Goal: Task Accomplishment & Management: Manage account settings

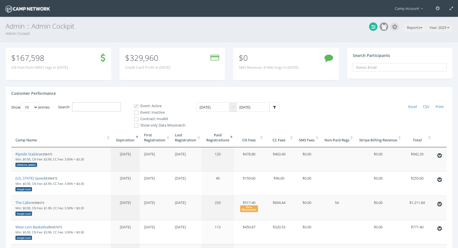
click at [117, 103] on input "Search:" at bounding box center [96, 107] width 49 height 9
paste input "398904"
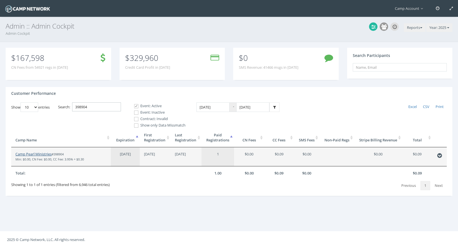
type input "398904"
click at [48, 155] on link "Camp Pearl Ministries" at bounding box center [33, 154] width 36 height 5
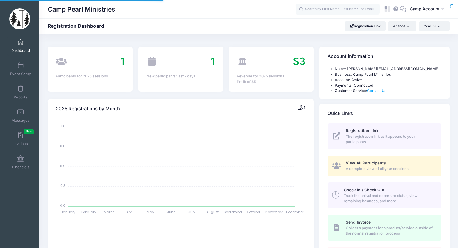
select select
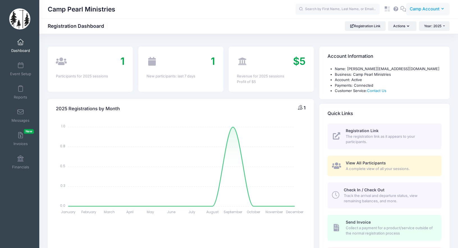
click at [418, 12] on span "Camp Account" at bounding box center [425, 9] width 30 height 6
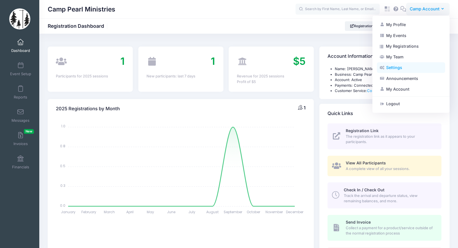
click at [403, 70] on link "Settings" at bounding box center [411, 67] width 68 height 11
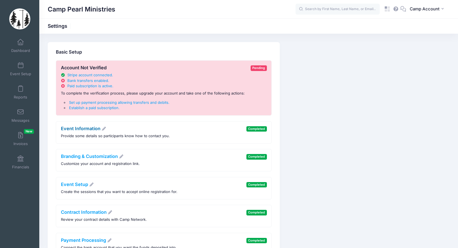
click at [92, 128] on link "Event Information" at bounding box center [84, 129] width 46 height 6
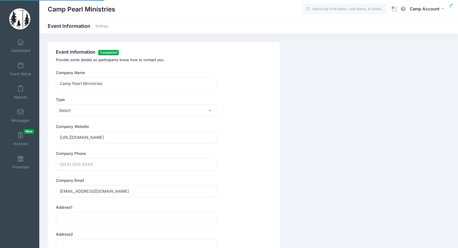
type input "[PHONE_NUMBER]"
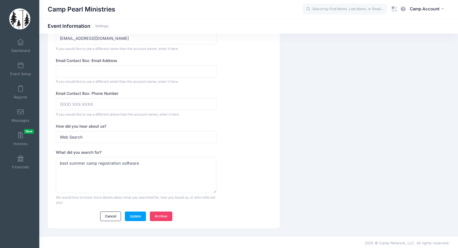
scroll to position [524, 0]
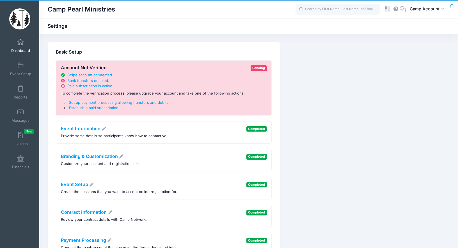
click at [30, 48] on link "Dashboard" at bounding box center [20, 46] width 27 height 20
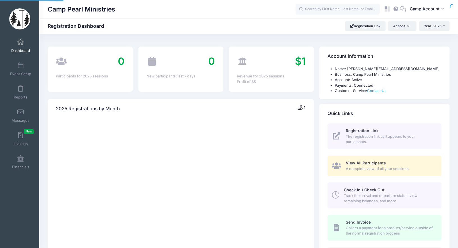
select select
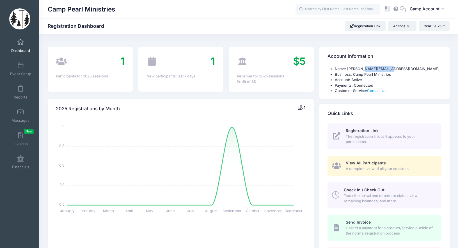
drag, startPoint x: 390, startPoint y: 69, endPoint x: 365, endPoint y: 68, distance: 25.9
click at [365, 68] on li "Name: heather@camppearl.com" at bounding box center [388, 69] width 107 height 6
copy li "camppearl.com"
click at [388, 9] on icon at bounding box center [388, 9] width 6 height 6
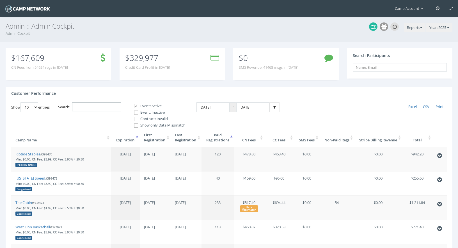
click at [101, 106] on input "Search:" at bounding box center [96, 107] width 49 height 9
paste input "398903"
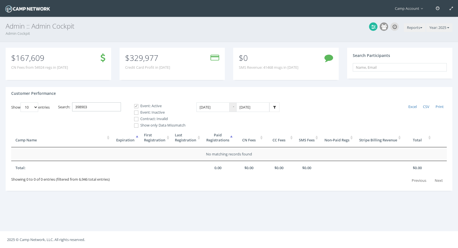
type input "398903"
click at [139, 113] on span at bounding box center [136, 112] width 5 height 5
click at [136, 113] on input "Event: Inactive" at bounding box center [133, 112] width 5 height 5
checkbox input "true"
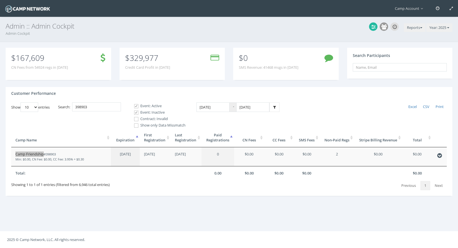
drag, startPoint x: 40, startPoint y: 153, endPoint x: 33, endPoint y: 7, distance: 145.4
click at [0, 0] on main "Camp Account My Profile My Events My Team" at bounding box center [229, 124] width 458 height 248
drag, startPoint x: 103, startPoint y: 107, endPoint x: 44, endPoint y: 92, distance: 61.0
click at [44, 92] on div "Customer Performance Show 10 25 50 100 entries Excel CSV Print Search: 398903 E…" at bounding box center [229, 141] width 447 height 109
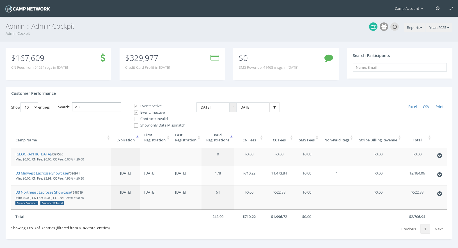
type input "d3"
drag, startPoint x: 46, startPoint y: 174, endPoint x: 56, endPoint y: 1, distance: 173.0
click at [0, 0] on main "Camp Account My Profile My Events My Team" at bounding box center [229, 133] width 458 height 266
drag, startPoint x: 106, startPoint y: 105, endPoint x: 74, endPoint y: 98, distance: 32.6
click at [74, 98] on div "Customer Performance Show 10 25 50 100 entries Excel CSV Print Search: d3 Event…" at bounding box center [229, 163] width 447 height 153
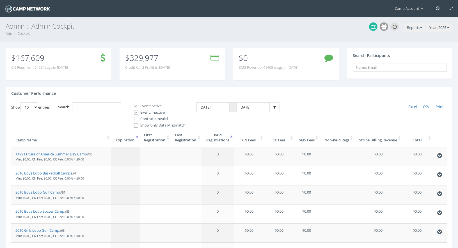
click at [138, 119] on span at bounding box center [136, 119] width 5 height 5
click at [136, 119] on input "Contract: Invalid" at bounding box center [133, 119] width 5 height 5
checkbox input "true"
click at [133, 142] on th "Expiration" at bounding box center [125, 137] width 29 height 19
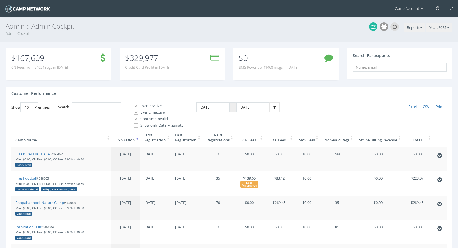
click at [154, 142] on th "First Registration" at bounding box center [155, 137] width 31 height 19
click at [180, 141] on th "Last Registration" at bounding box center [186, 137] width 31 height 19
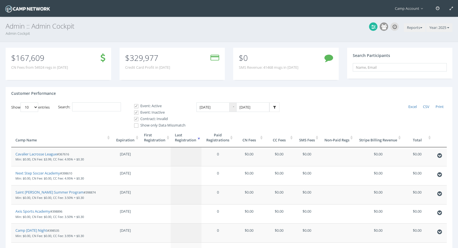
click at [182, 143] on th "Last Registration" at bounding box center [186, 137] width 31 height 19
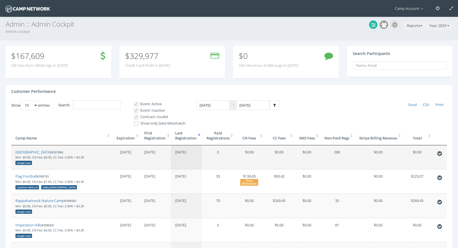
scroll to position [3, 0]
click at [224, 132] on th "Paid Registrations" at bounding box center [218, 135] width 33 height 19
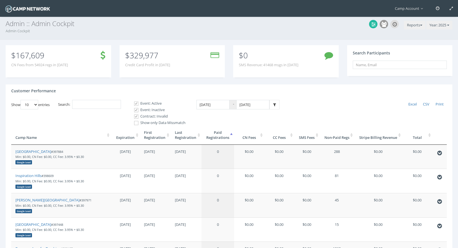
click at [224, 132] on th "Paid Registrations" at bounding box center [218, 135] width 33 height 19
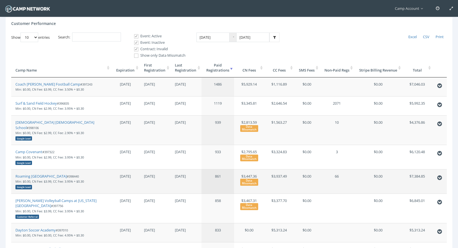
scroll to position [72, 0]
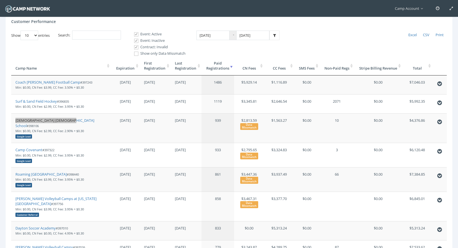
drag, startPoint x: 54, startPoint y: 121, endPoint x: 107, endPoint y: 1, distance: 131.7
click at [0, 0] on main "Camp Account My Profile My Events My Team" at bounding box center [229, 142] width 458 height 429
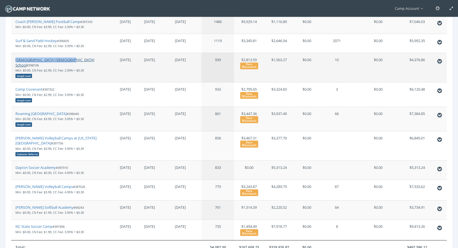
scroll to position [140, 0]
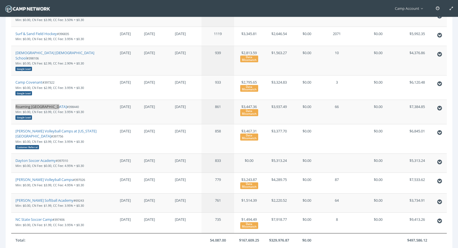
drag, startPoint x: 52, startPoint y: 101, endPoint x: 62, endPoint y: 1, distance: 100.8
click at [0, 0] on main "Camp Account My Profile My Events My Team" at bounding box center [229, 74] width 458 height 429
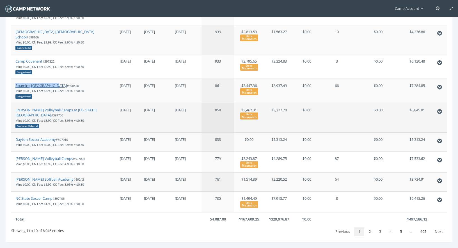
scroll to position [163, 0]
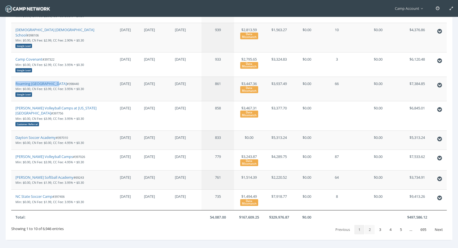
click at [365, 225] on link "2" at bounding box center [370, 230] width 10 height 10
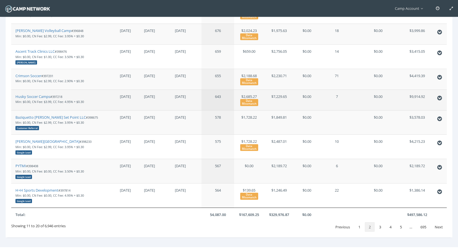
scroll to position [185, 0]
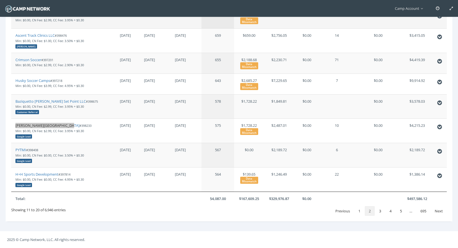
drag, startPoint x: 60, startPoint y: 125, endPoint x: 54, endPoint y: 23, distance: 101.5
click at [0, 0] on main "Camp Account My Profile My Events My Team" at bounding box center [229, 31] width 458 height 433
click at [380, 209] on link "3" at bounding box center [381, 211] width 10 height 10
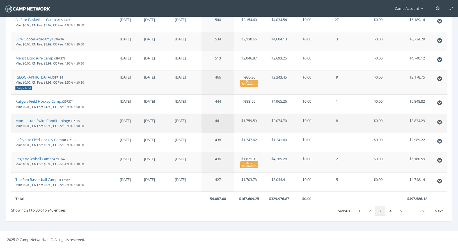
scroll to position [159, 0]
click at [388, 211] on link "4" at bounding box center [391, 212] width 10 height 10
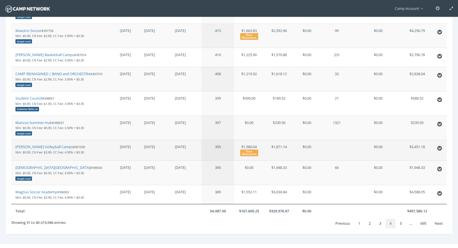
scroll to position [167, 0]
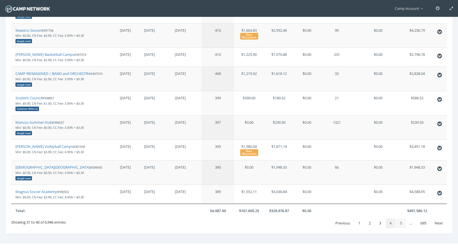
click at [403, 223] on link "5" at bounding box center [401, 224] width 10 height 10
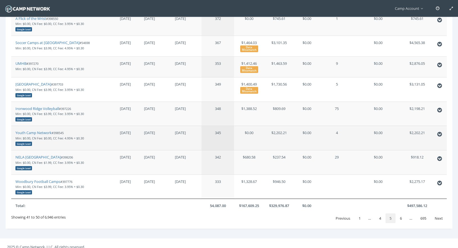
scroll to position [187, 0]
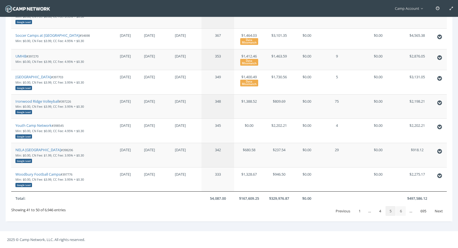
click at [398, 210] on link "6" at bounding box center [401, 211] width 10 height 10
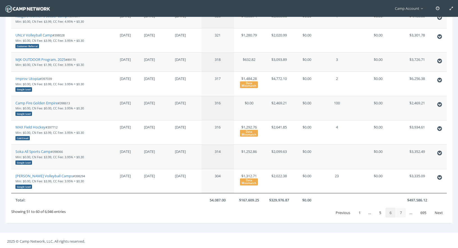
click at [399, 213] on link "7" at bounding box center [401, 213] width 10 height 10
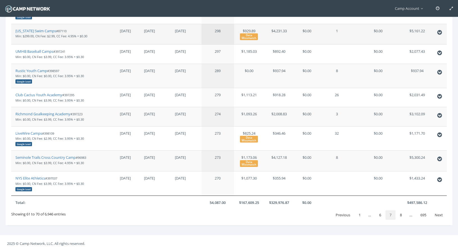
scroll to position [171, 0]
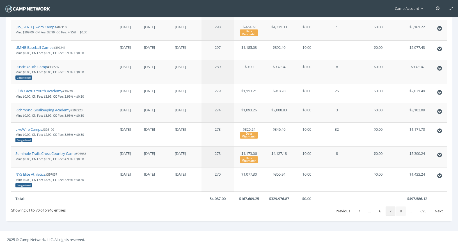
click at [400, 211] on link "8" at bounding box center [401, 212] width 10 height 10
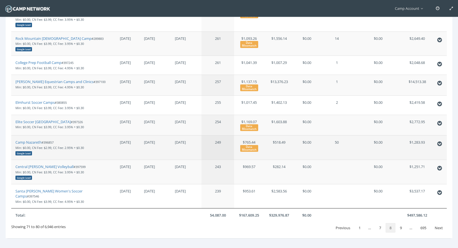
scroll to position [185, 0]
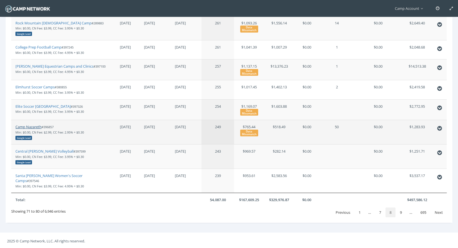
click at [36, 129] on link "Camp Nazareth" at bounding box center [28, 126] width 26 height 5
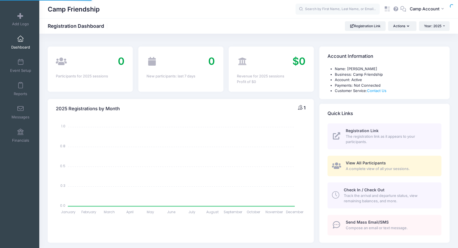
select select
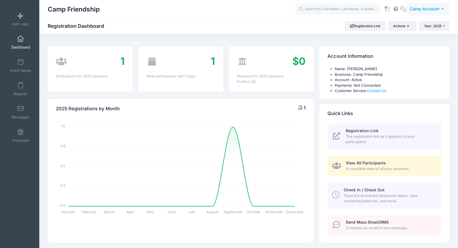
click at [422, 8] on span "Camp Account" at bounding box center [425, 9] width 30 height 6
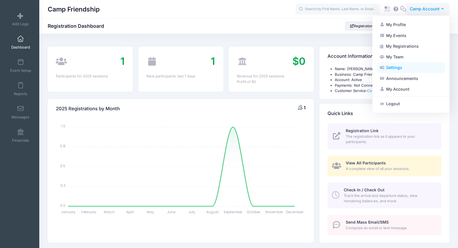
click at [401, 71] on link "Settings" at bounding box center [411, 67] width 68 height 11
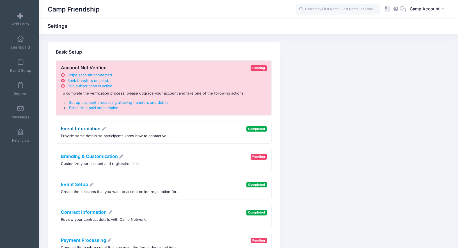
click at [94, 128] on link "Event Information" at bounding box center [84, 129] width 46 height 6
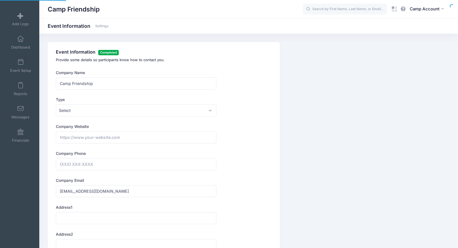
type input "[PHONE_NUMBER]"
click at [24, 46] on span "Dashboard" at bounding box center [20, 47] width 19 height 5
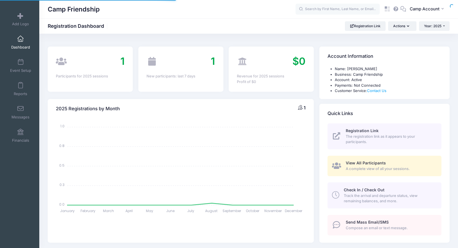
select select
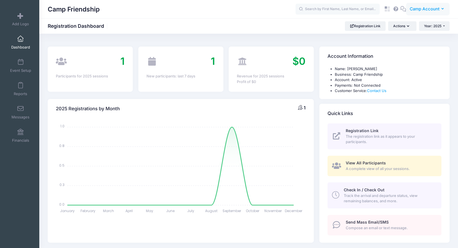
click at [426, 10] on span "Camp Account" at bounding box center [425, 9] width 30 height 6
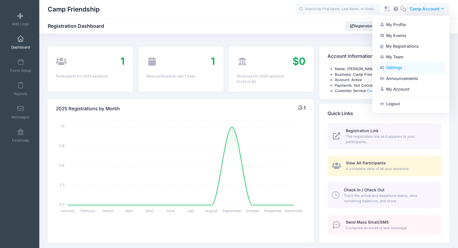
click at [408, 68] on link "Settings" at bounding box center [411, 67] width 68 height 11
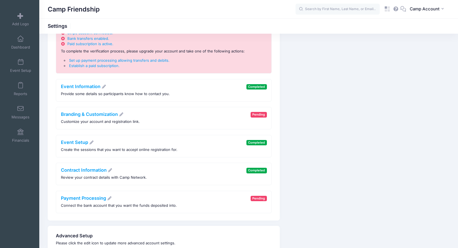
scroll to position [52, 0]
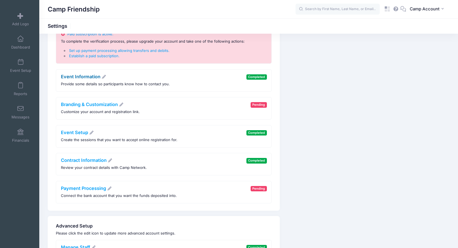
click at [92, 79] on link "Event Information" at bounding box center [84, 77] width 46 height 6
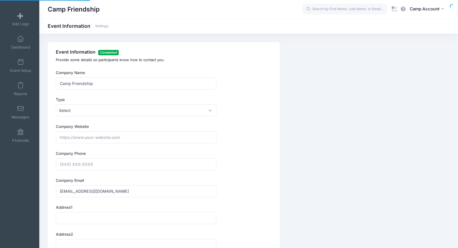
type input "[PHONE_NUMBER]"
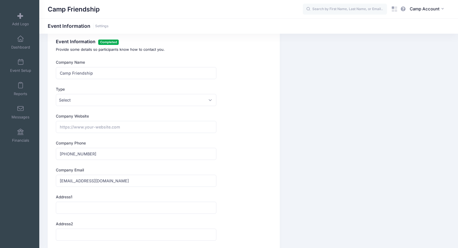
scroll to position [12, 0]
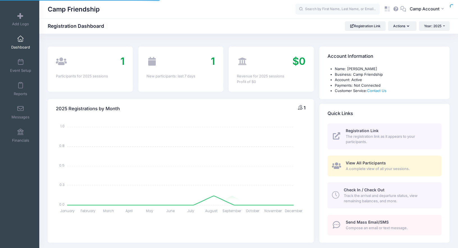
select select
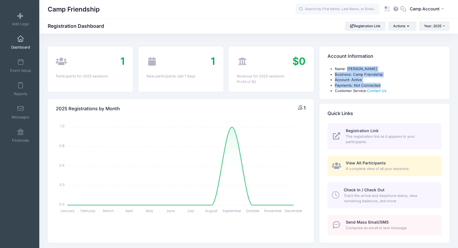
drag, startPoint x: 384, startPoint y: 85, endPoint x: 347, endPoint y: 66, distance: 41.3
click at [347, 66] on ul "Name: [PERSON_NAME] Business: Camp Friendship Account: Active Payments: Not Con…" at bounding box center [385, 80] width 114 height 28
copy ul "[PERSON_NAME] Business: Camp Friendship Account: Active Payments: Not Connected"
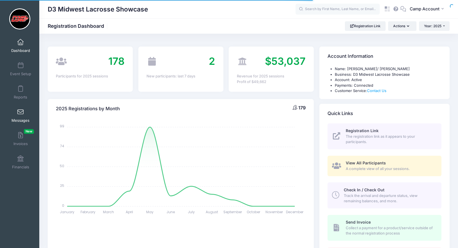
select select
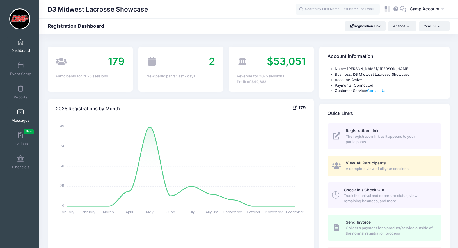
click at [18, 119] on span "Messages" at bounding box center [21, 120] width 18 height 5
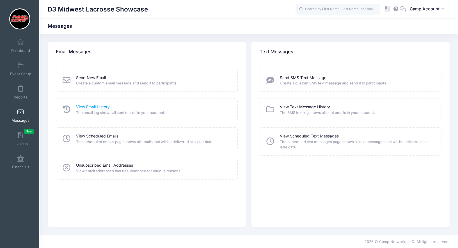
click at [89, 107] on link "View Email History" at bounding box center [93, 107] width 34 height 6
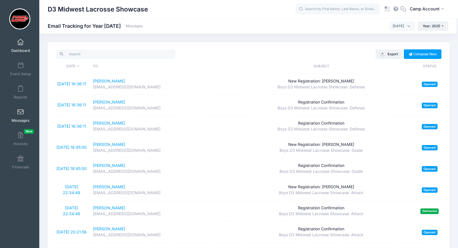
click at [26, 46] on link "Dashboard" at bounding box center [20, 46] width 27 height 20
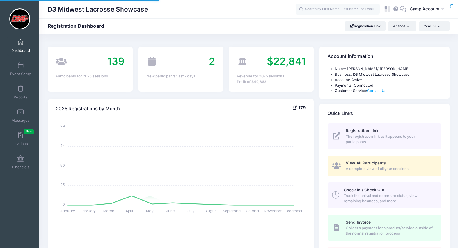
select select
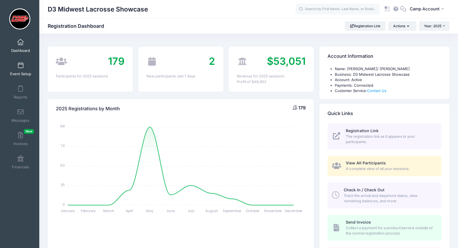
click at [25, 70] on link "Event Setup" at bounding box center [20, 69] width 27 height 20
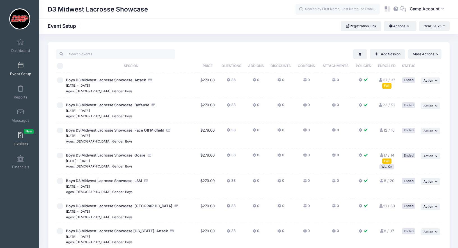
click at [22, 141] on link "Invoices New" at bounding box center [20, 139] width 27 height 20
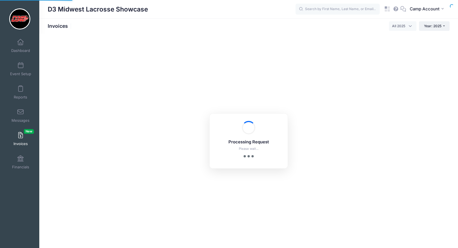
select select
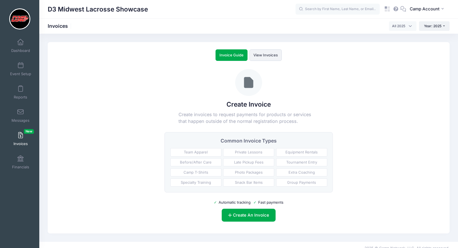
click at [265, 56] on link "View Invoices" at bounding box center [266, 55] width 32 height 12
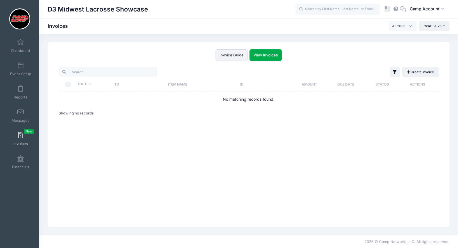
click at [238, 56] on link "Invoice Guide" at bounding box center [232, 55] width 32 height 12
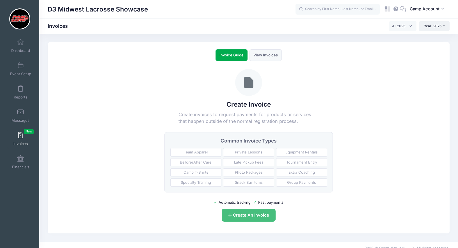
click at [260, 215] on link "Create An Invoice" at bounding box center [249, 215] width 54 height 13
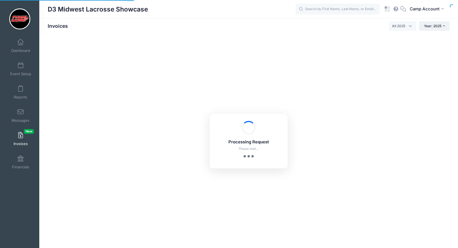
select select
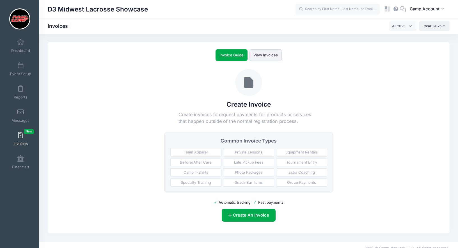
click at [261, 59] on link "View Invoices" at bounding box center [266, 55] width 32 height 12
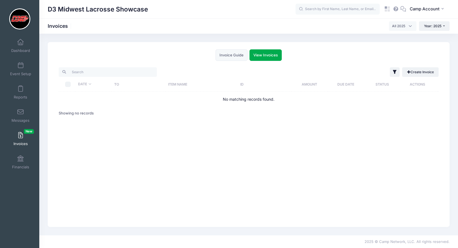
click at [239, 61] on div "Invoice Guide View Invoices Create Invoice Create invoices to request payments …" at bounding box center [249, 134] width 402 height 185
click at [235, 55] on link "Invoice Guide" at bounding box center [232, 55] width 32 height 12
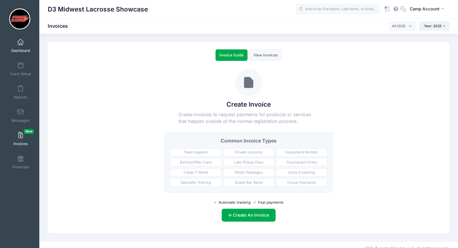
click at [21, 42] on span at bounding box center [21, 42] width 0 height 6
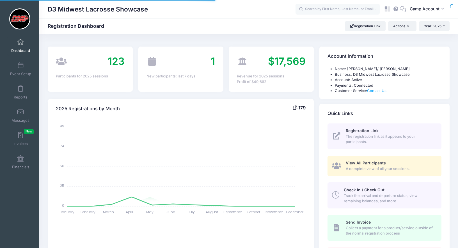
select select
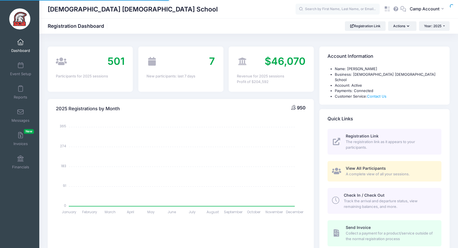
select select
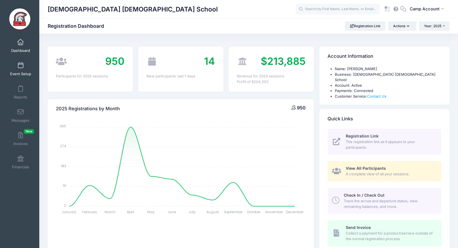
click at [23, 70] on link "Event Setup" at bounding box center [20, 69] width 27 height 20
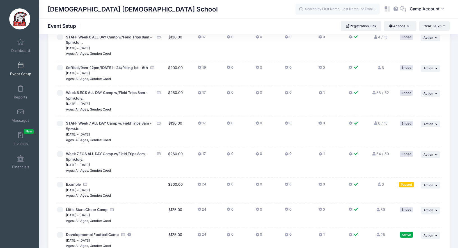
scroll to position [1330, 0]
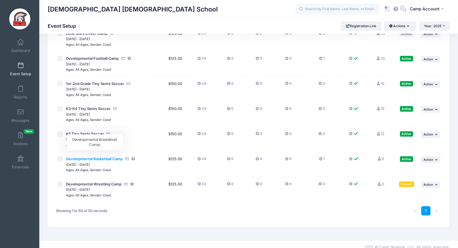
click at [99, 157] on span "Developmental Basketball Camp" at bounding box center [94, 159] width 57 height 4
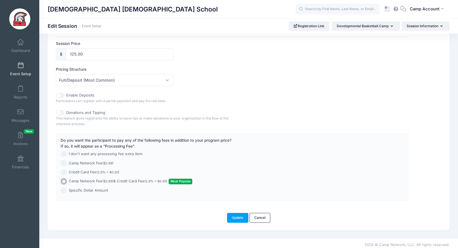
scroll to position [294, 0]
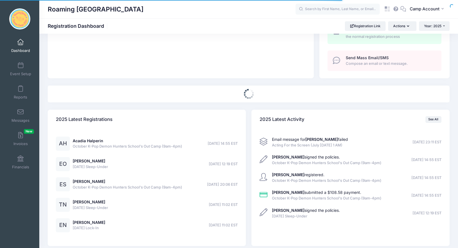
scroll to position [149, 0]
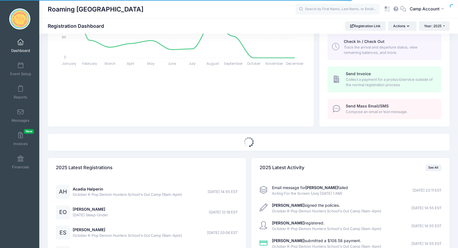
select select
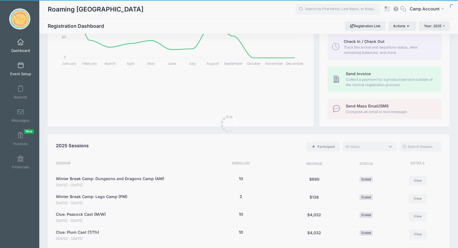
click at [21, 72] on span "Event Setup" at bounding box center [20, 74] width 21 height 5
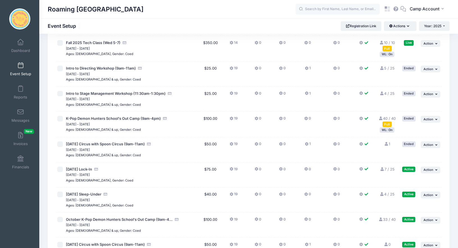
scroll to position [1439, 0]
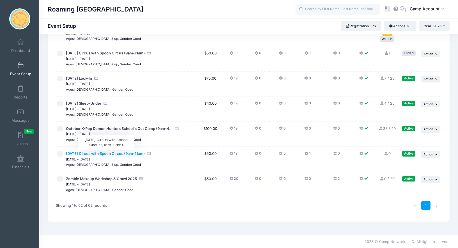
click at [85, 153] on span "Sunday Circus with Spoon Circus (9am-11am)" at bounding box center [105, 153] width 79 height 4
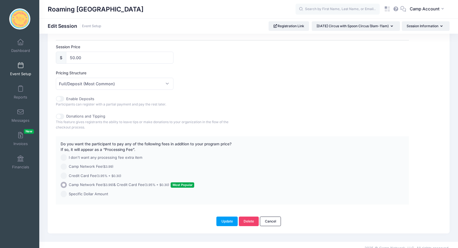
scroll to position [265, 0]
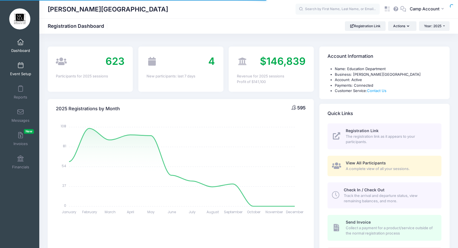
click at [28, 71] on link "Event Setup" at bounding box center [20, 69] width 27 height 20
select select
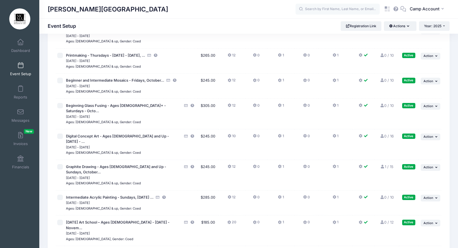
scroll to position [5336, 0]
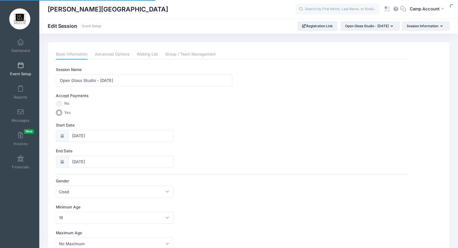
scroll to position [265, 0]
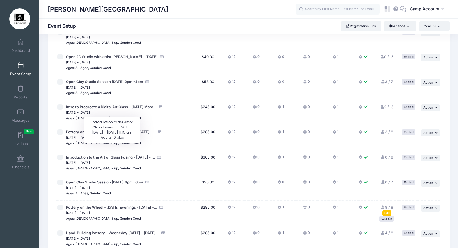
scroll to position [1291, 0]
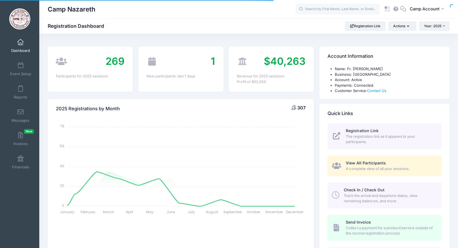
select select
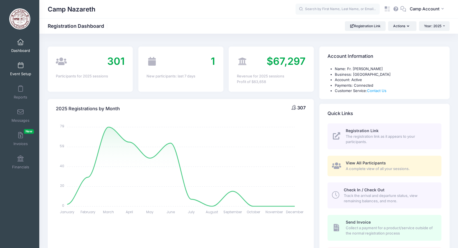
click at [18, 73] on span "Event Setup" at bounding box center [20, 74] width 21 height 5
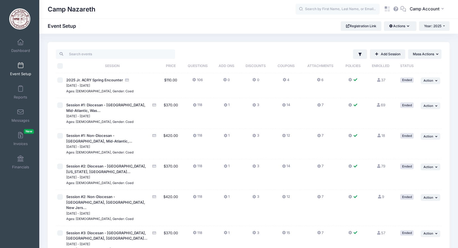
scroll to position [135, 0]
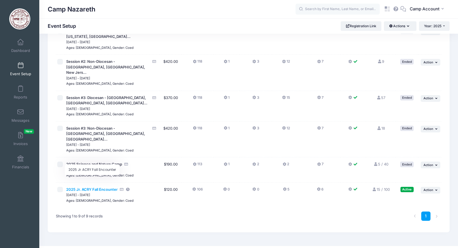
click at [103, 187] on span "2025 Jr. ACRY Fall Encounter" at bounding box center [91, 189] width 51 height 4
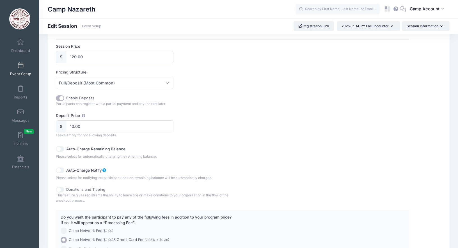
scroll to position [349, 0]
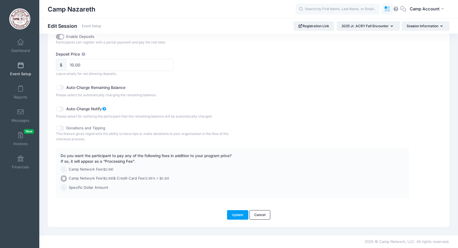
click at [386, 10] on icon at bounding box center [386, 10] width 3 height 3
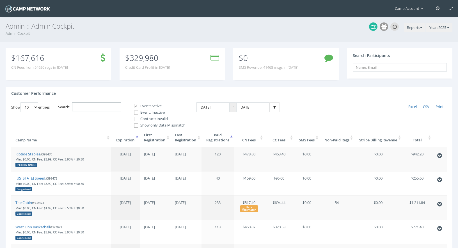
click at [92, 106] on input "Search:" at bounding box center [96, 107] width 49 height 9
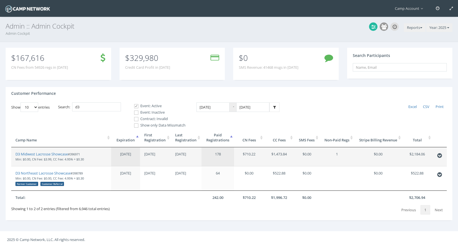
drag, startPoint x: 83, startPoint y: 154, endPoint x: 70, endPoint y: 154, distance: 12.6
click at [70, 154] on small "#396971 Min: $0.00, CN Fee: $3.99, CC Fee: 4.95% + $0.30" at bounding box center [49, 157] width 69 height 10
copy small "#396971"
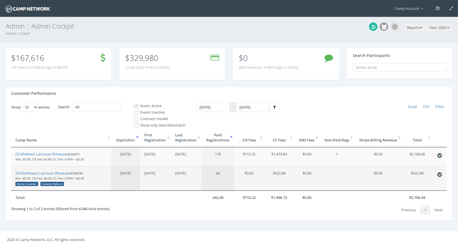
drag, startPoint x: 86, startPoint y: 174, endPoint x: 73, endPoint y: 173, distance: 12.7
click at [73, 173] on small "#398789 Min: $0.00, CN Fee: $0.00, CC Fee: 4.95% + $0.30 Former Customer Custom…" at bounding box center [49, 178] width 69 height 15
copy small "#398789"
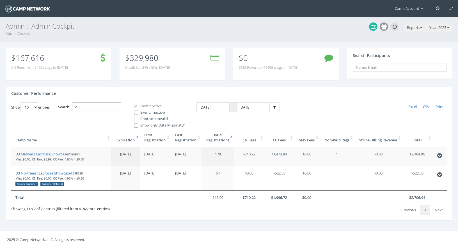
drag, startPoint x: 97, startPoint y: 108, endPoint x: 60, endPoint y: 101, distance: 36.9
click at [61, 101] on div "Customer Performance Show 10 25 50 100 entries Excel CSV Print Search: d3 Event…" at bounding box center [229, 153] width 447 height 133
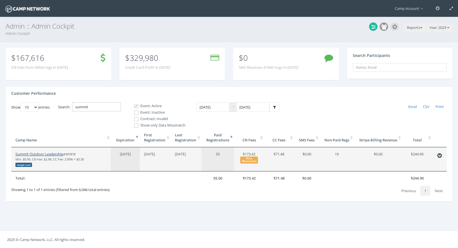
type input "summit"
click at [56, 155] on link "Summit Outdoor Leadership" at bounding box center [39, 154] width 48 height 5
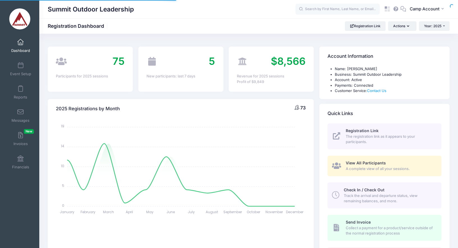
select select
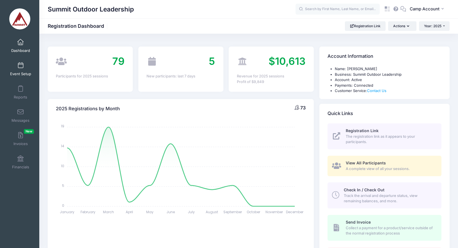
click at [21, 72] on span "Event Setup" at bounding box center [20, 74] width 21 height 5
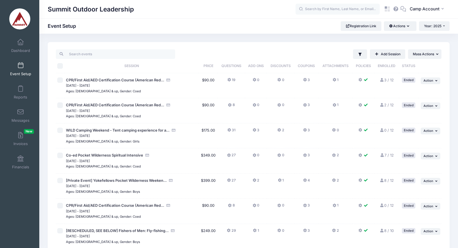
scroll to position [304, 0]
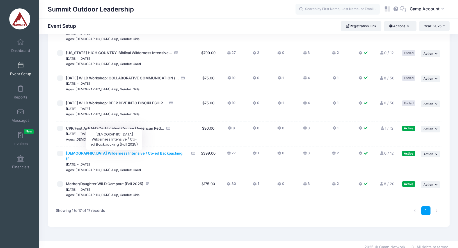
click at [149, 154] on span "[DEMOGRAPHIC_DATA] Wilderness Intensive / Co-ed Backpacking (F..." at bounding box center [124, 156] width 117 height 10
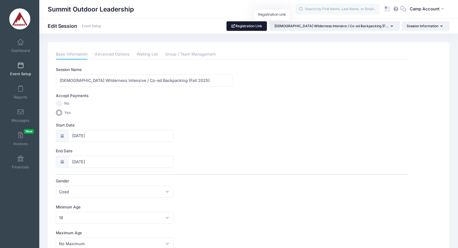
click at [267, 28] on link "Registration Link" at bounding box center [247, 26] width 41 height 10
click at [388, 10] on icon at bounding box center [388, 9] width 6 height 6
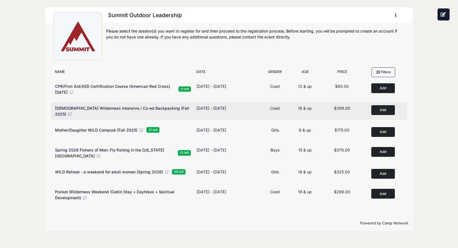
click at [381, 108] on button "Add to Cart" at bounding box center [384, 110] width 24 height 10
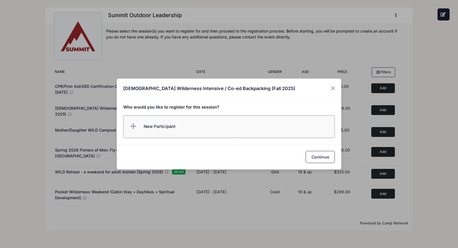
click at [254, 125] on label "New Participant" at bounding box center [229, 126] width 212 height 23
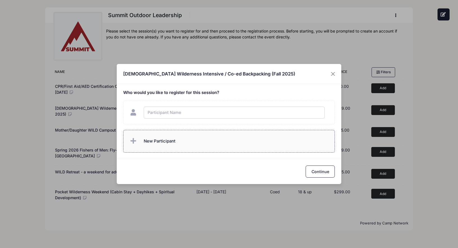
type input "A"
type input "Camp Network"
checkbox input "true"
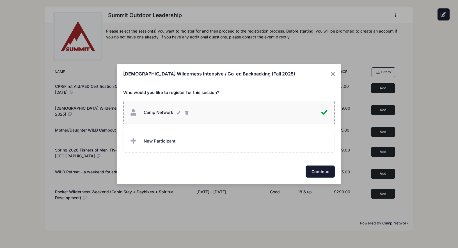
click at [316, 171] on button "Continue" at bounding box center [320, 172] width 29 height 12
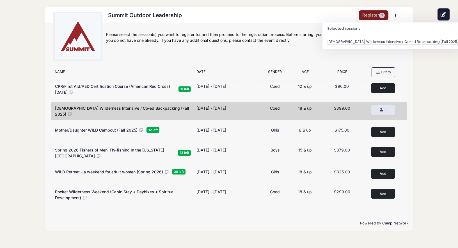
click at [381, 12] on button "Register 1" at bounding box center [374, 15] width 30 height 10
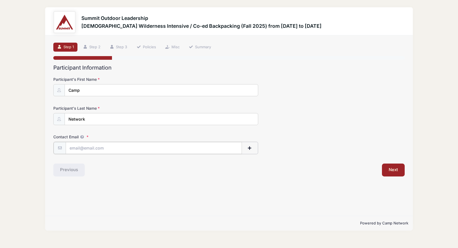
click at [170, 149] on input "Contact Email" at bounding box center [154, 148] width 176 height 12
type input "andrew.downing.jr@gmail.com"
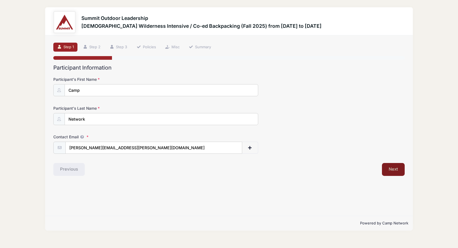
click at [392, 172] on button "Next" at bounding box center [393, 169] width 23 height 13
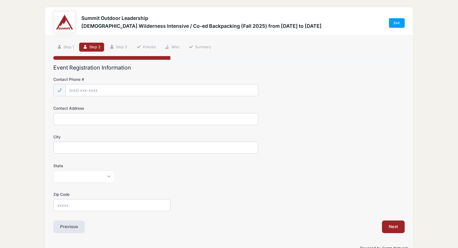
scroll to position [15, 0]
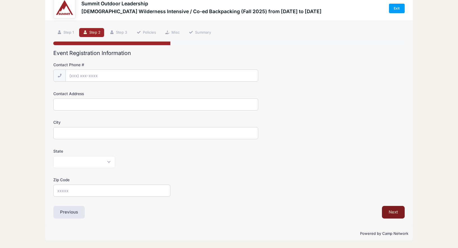
click at [399, 210] on button "Next" at bounding box center [393, 212] width 23 height 13
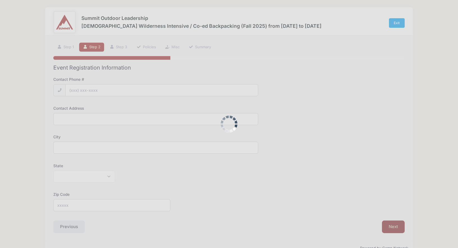
scroll to position [0, 0]
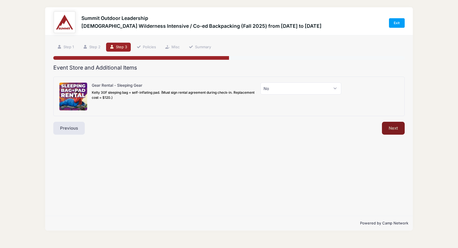
click at [393, 128] on button "Next" at bounding box center [393, 128] width 23 height 13
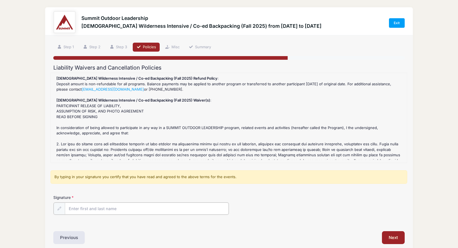
click at [177, 210] on input "Signature" at bounding box center [147, 209] width 164 height 12
type input "AD"
click at [270, 201] on div "Signature AD" at bounding box center [229, 205] width 352 height 20
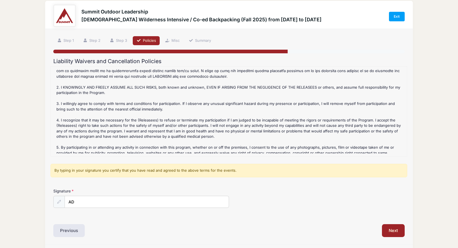
scroll to position [110, 0]
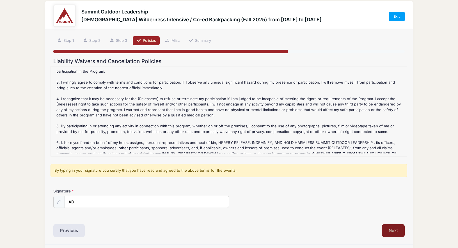
click at [397, 231] on button "Next" at bounding box center [393, 230] width 23 height 13
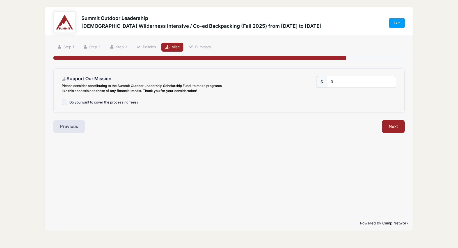
scroll to position [0, 0]
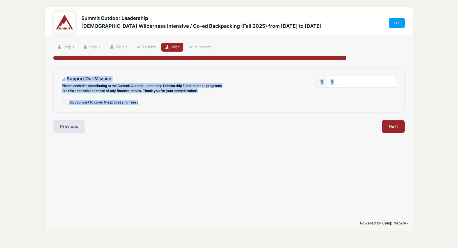
drag, startPoint x: 143, startPoint y: 108, endPoint x: 59, endPoint y: 76, distance: 89.2
click at [59, 76] on div "Support Our Mission Please consider contributing to the Summit Outdoor Leadersh…" at bounding box center [229, 91] width 351 height 44
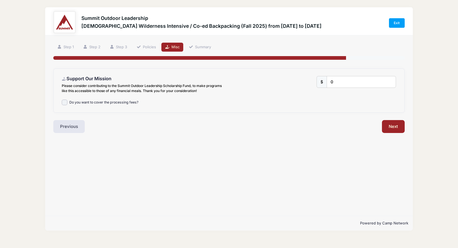
click at [172, 52] on div "Step 5 /7 Step 1 Step 2 Step 3 Policies Misc Summary Participant Information Pa…" at bounding box center [229, 88] width 352 height 90
click at [110, 83] on label "Support Our Mission Please consider contributing to the Summit Outdoor Leadersh…" at bounding box center [144, 84] width 170 height 17
click at [327, 83] on input "0" at bounding box center [361, 82] width 69 height 12
drag, startPoint x: 114, startPoint y: 77, endPoint x: 94, endPoint y: 72, distance: 20.7
click at [94, 72] on div "Support Our Mission Please consider contributing to the Summit Outdoor Leadersh…" at bounding box center [229, 91] width 351 height 44
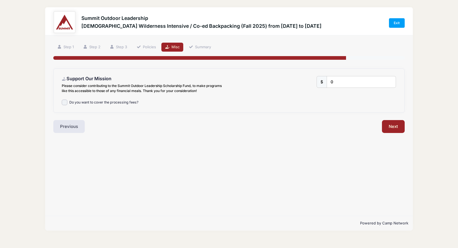
click at [114, 77] on h4 "Support Our Mission" at bounding box center [144, 79] width 165 height 6
click at [327, 77] on input "0" at bounding box center [361, 82] width 69 height 12
click at [119, 81] on label "Support Our Mission Please consider contributing to the Summit Outdoor Leadersh…" at bounding box center [144, 84] width 170 height 17
click at [327, 81] on input "0" at bounding box center [361, 82] width 69 height 12
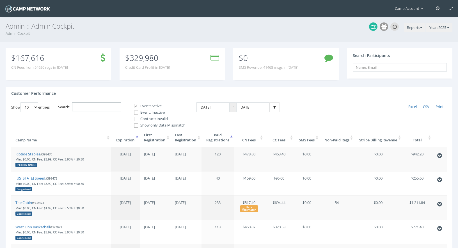
click at [102, 106] on input "Search:" at bounding box center [96, 107] width 49 height 9
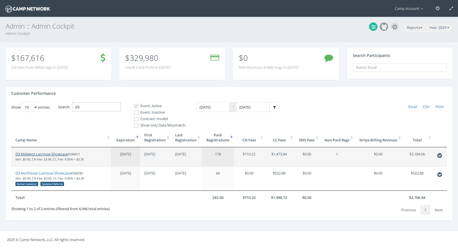
type input "d3"
drag, startPoint x: 56, startPoint y: 156, endPoint x: 79, endPoint y: 2, distance: 156.2
click at [0, 0] on main "Camp Account My Profile My Events My Team" at bounding box center [229, 124] width 458 height 248
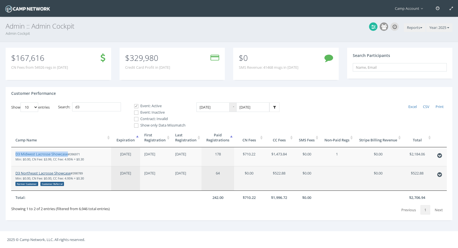
click at [54, 173] on link "D3 Northeast Lacrosse Showcase" at bounding box center [42, 173] width 55 height 5
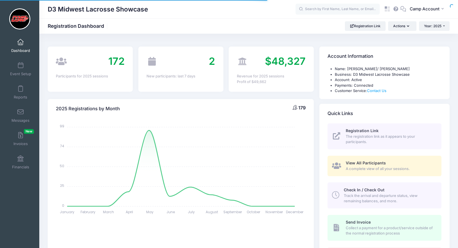
click at [0, 0] on div at bounding box center [0, 0] width 0 height 0
select select
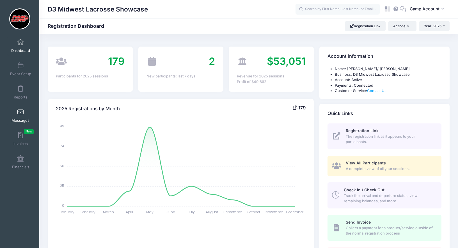
click at [20, 119] on span "Messages" at bounding box center [21, 120] width 18 height 5
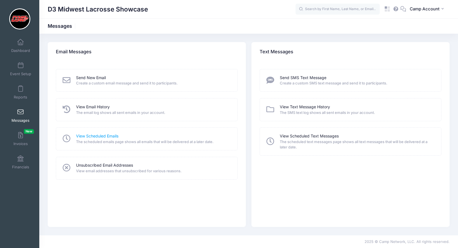
click at [87, 135] on link "View Scheduled Emails" at bounding box center [97, 136] width 42 height 6
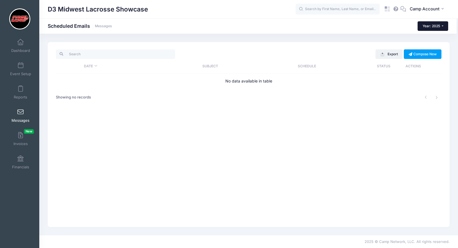
click at [429, 28] on button "Year: 2025" at bounding box center [433, 26] width 31 height 10
click at [382, 29] on div "D3 Midwest Lacrosse Showcase Scheduled Emails Messages Year: 2025 Year: 2025 Ye…" at bounding box center [248, 26] width 418 height 10
click at [28, 51] on span "Dashboard" at bounding box center [20, 50] width 19 height 5
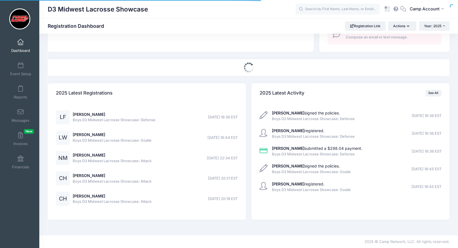
select select
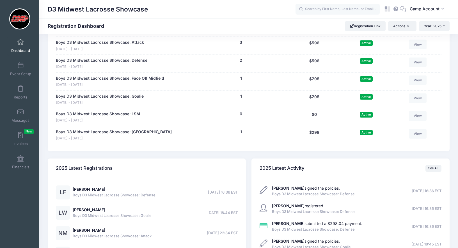
scroll to position [575, 0]
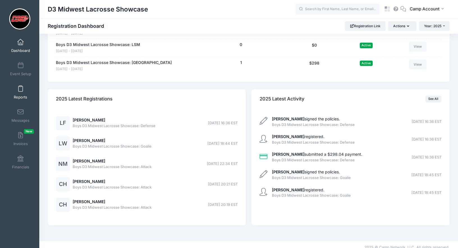
click at [21, 91] on span at bounding box center [21, 89] width 0 height 6
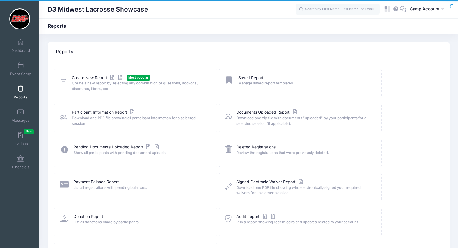
scroll to position [62, 0]
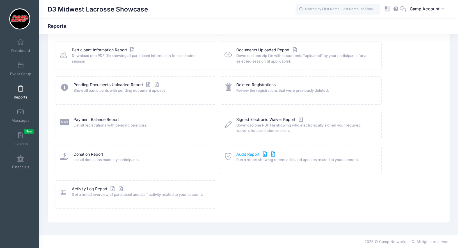
click at [247, 156] on link "Audit Report" at bounding box center [256, 155] width 40 height 6
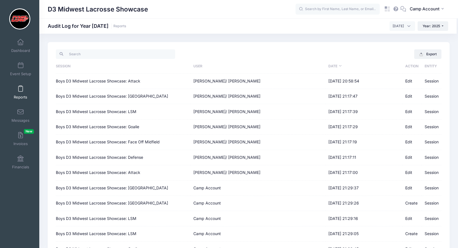
click at [23, 92] on link "Reports" at bounding box center [20, 93] width 27 height 20
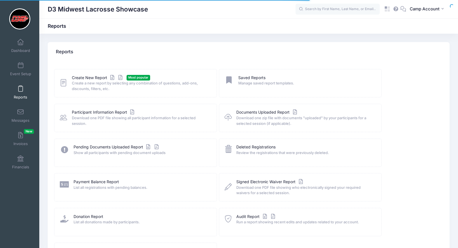
scroll to position [62, 0]
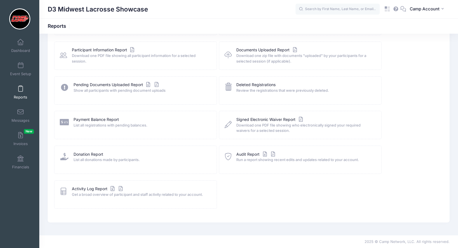
click at [102, 186] on div "Activity Log Report Get a broad overview of participant and staff activity rela…" at bounding box center [135, 195] width 163 height 28
click at [102, 188] on link "Activity Log Report" at bounding box center [98, 189] width 53 height 6
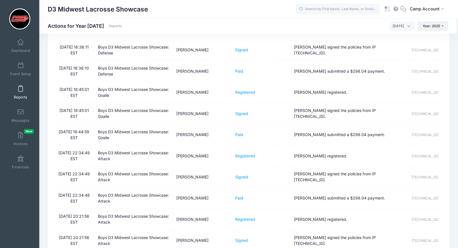
scroll to position [90, 0]
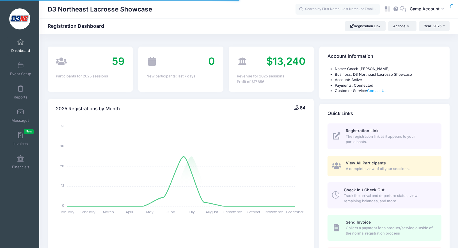
select select
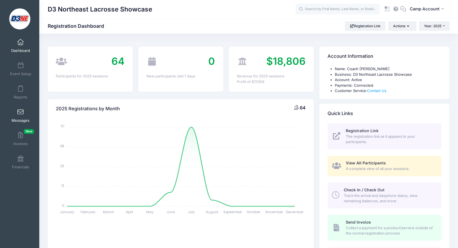
click at [21, 111] on span at bounding box center [21, 112] width 0 height 6
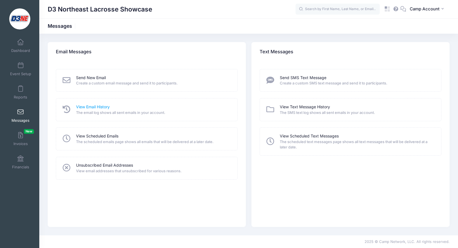
click at [89, 106] on link "View Email History" at bounding box center [93, 107] width 34 height 6
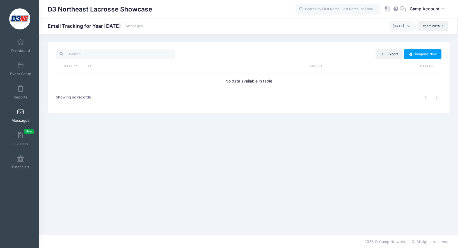
click at [24, 116] on link "Messages" at bounding box center [20, 116] width 27 height 20
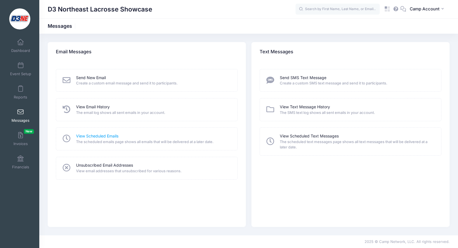
click at [98, 136] on link "View Scheduled Emails" at bounding box center [97, 136] width 42 height 6
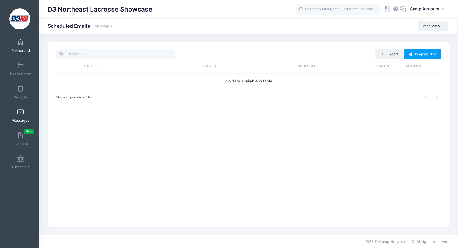
click at [29, 44] on link "Dashboard" at bounding box center [20, 46] width 27 height 20
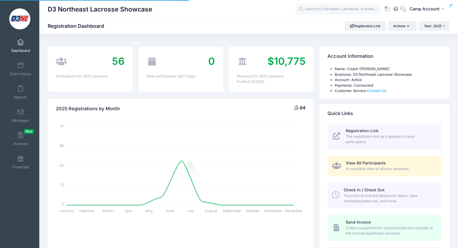
select select
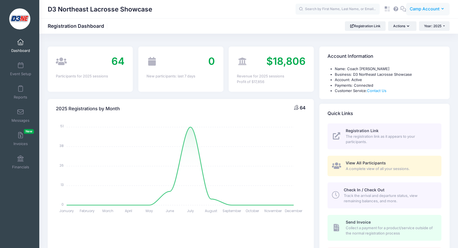
click at [424, 10] on span "Camp Account" at bounding box center [425, 9] width 30 height 6
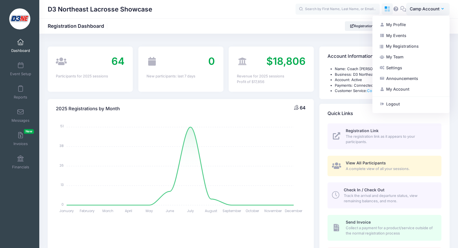
click at [390, 9] on icon at bounding box center [389, 7] width 3 height 3
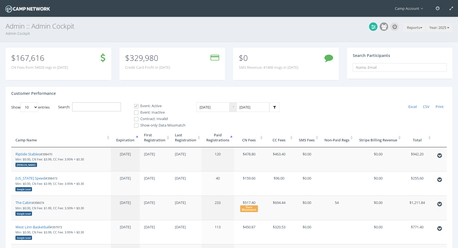
click at [109, 110] on input "Search:" at bounding box center [96, 107] width 49 height 9
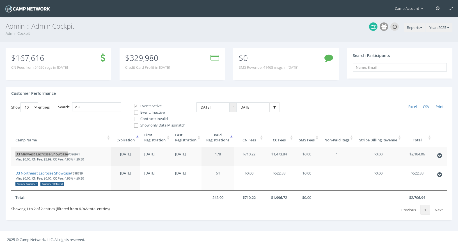
drag, startPoint x: 59, startPoint y: 155, endPoint x: 50, endPoint y: 3, distance: 151.9
click at [0, 0] on main "Camp Account My Profile My Events My Team" at bounding box center [229, 124] width 458 height 248
drag, startPoint x: 84, startPoint y: 108, endPoint x: 69, endPoint y: 104, distance: 15.9
click at [69, 104] on label "Search: d3" at bounding box center [89, 107] width 63 height 9
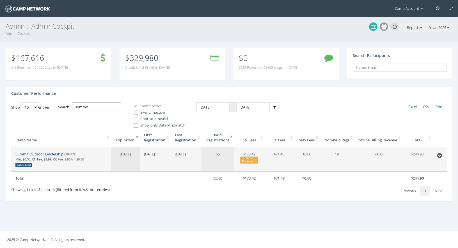
type input "summit"
click at [57, 154] on link "Summit Outdoor Leadership" at bounding box center [39, 154] width 48 height 5
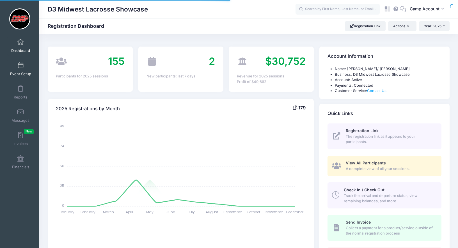
click at [30, 69] on link "Event Setup" at bounding box center [20, 69] width 27 height 20
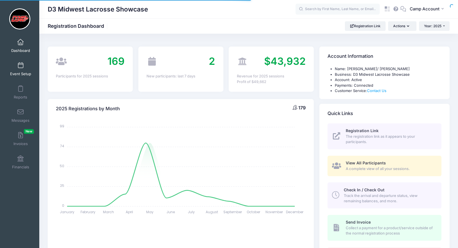
select select
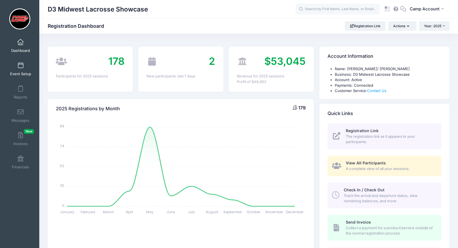
click at [25, 70] on link "Event Setup" at bounding box center [20, 69] width 27 height 20
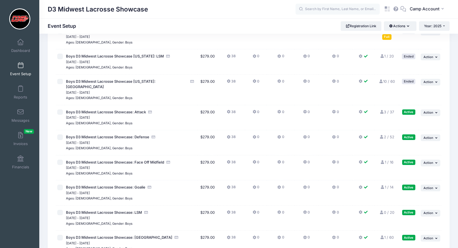
scroll to position [277, 0]
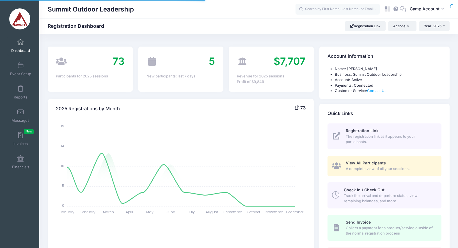
select select
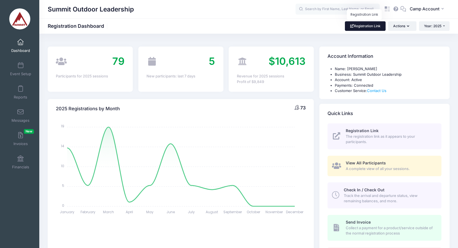
click at [370, 24] on link "Registration Link" at bounding box center [365, 26] width 41 height 10
click at [389, 10] on icon at bounding box center [389, 10] width 3 height 3
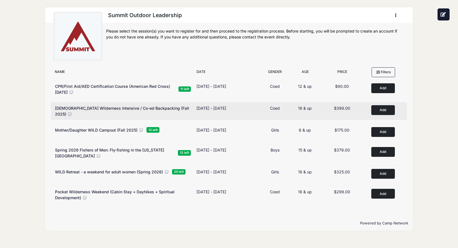
click at [374, 108] on button "Add to Cart" at bounding box center [384, 110] width 24 height 10
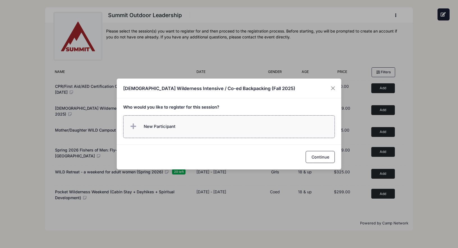
click at [267, 124] on label "New Participant" at bounding box center [229, 126] width 212 height 23
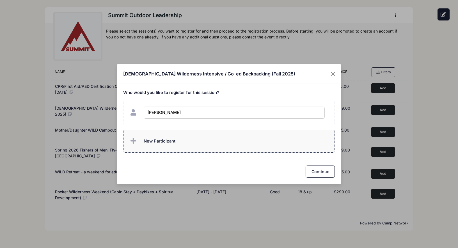
type input "[PERSON_NAME]"
checkbox input "true"
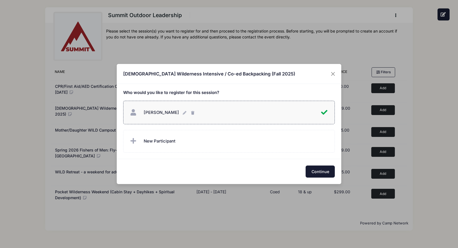
click at [321, 177] on button "Continue" at bounding box center [320, 172] width 29 height 12
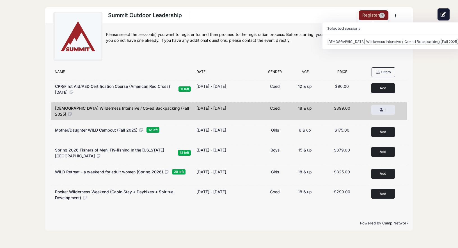
click at [374, 16] on button "Register 1" at bounding box center [374, 15] width 30 height 10
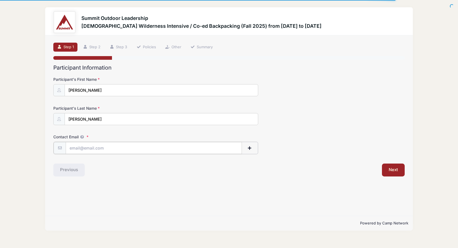
click at [110, 148] on input "Contact Email" at bounding box center [154, 148] width 176 height 12
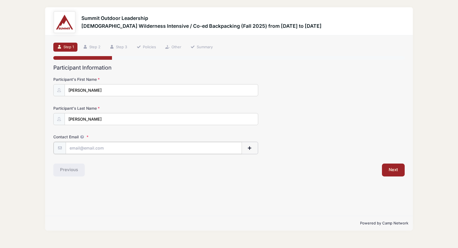
type input "andrew.downing@campnetwork.com"
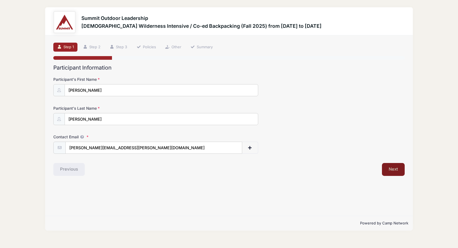
click at [384, 166] on button "Next" at bounding box center [393, 169] width 23 height 13
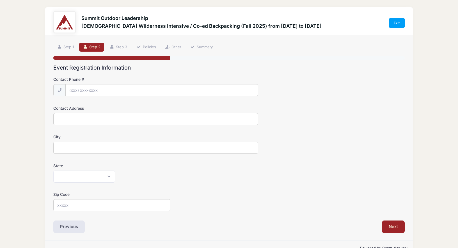
scroll to position [15, 0]
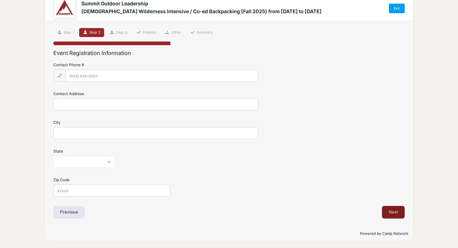
click at [390, 211] on button "Next" at bounding box center [393, 212] width 23 height 13
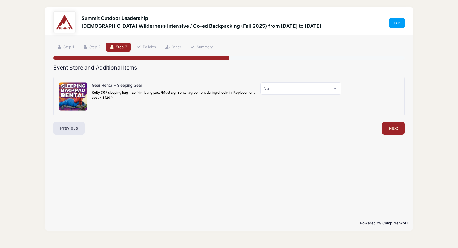
scroll to position [0, 0]
click at [391, 129] on button "Next" at bounding box center [393, 128] width 23 height 13
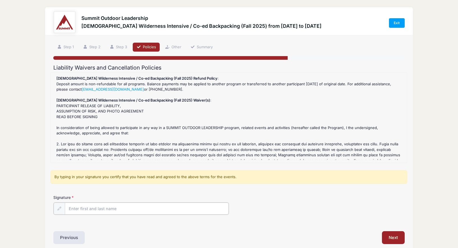
click at [207, 205] on input "Signature" at bounding box center [147, 209] width 164 height 12
type input "kj"
click at [393, 239] on button "Next" at bounding box center [393, 237] width 23 height 13
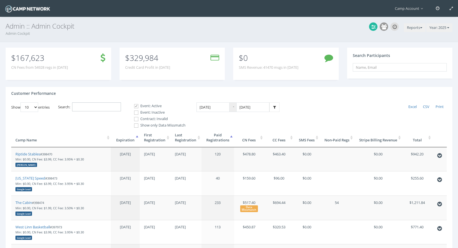
click at [102, 107] on input "Search:" at bounding box center [96, 107] width 49 height 9
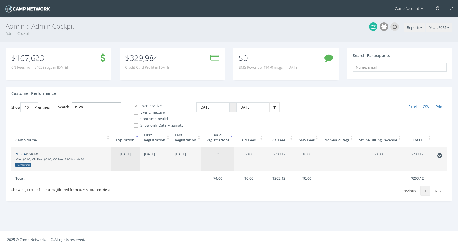
type input "nilca"
click at [16, 156] on link "NILCA" at bounding box center [20, 154] width 10 height 5
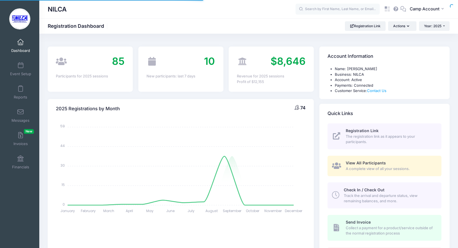
select select
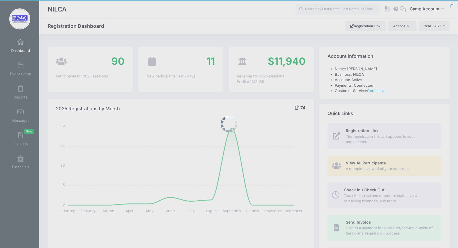
click at [19, 72] on body "Processing Request Please wait... Processing Request Please wait... Processing …" at bounding box center [229, 124] width 458 height 248
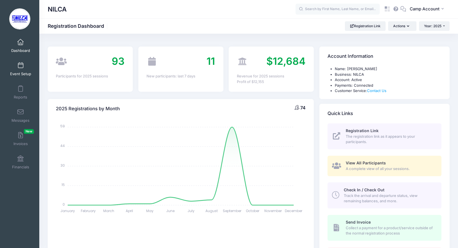
click at [21, 70] on link "Event Setup" at bounding box center [20, 69] width 27 height 20
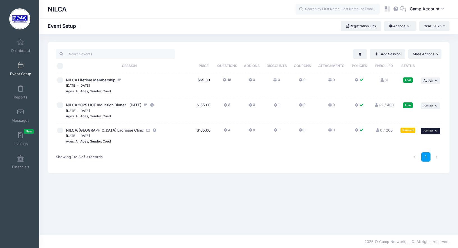
click at [433, 131] on span "Action" at bounding box center [429, 131] width 10 height 4
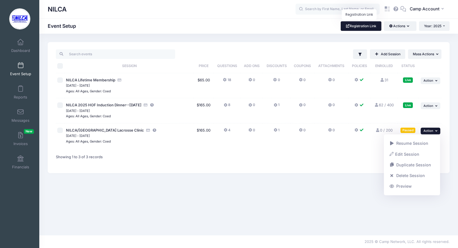
click at [366, 25] on link "Registration Link" at bounding box center [361, 26] width 41 height 10
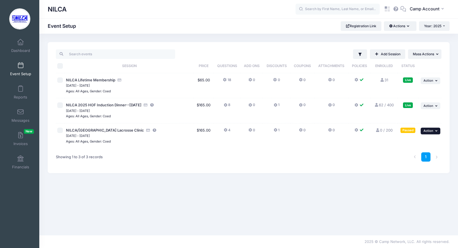
click at [435, 132] on button "... Action" at bounding box center [431, 131] width 20 height 7
click at [423, 144] on link "Resume Session" at bounding box center [412, 143] width 51 height 11
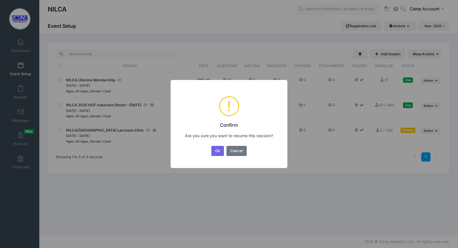
click at [211, 146] on button "Ok" at bounding box center [217, 151] width 13 height 10
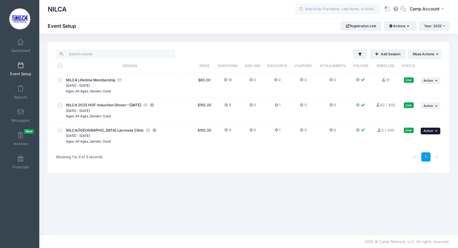
click at [428, 133] on span "Action" at bounding box center [429, 131] width 10 height 4
click at [425, 144] on link "Pause Session" at bounding box center [412, 143] width 51 height 11
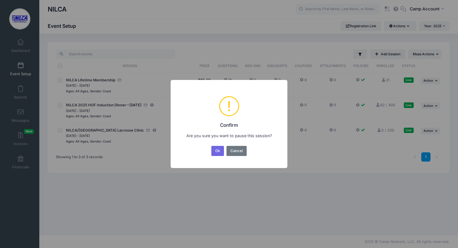
click at [211, 146] on button "Ok" at bounding box center [217, 151] width 13 height 10
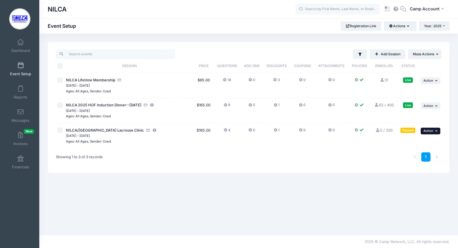
click at [429, 133] on button "... Action" at bounding box center [431, 131] width 20 height 7
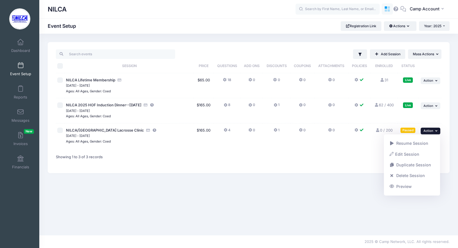
click at [388, 12] on icon at bounding box center [388, 9] width 6 height 6
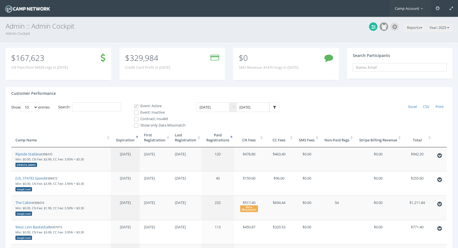
click at [414, 11] on link "Camp Account" at bounding box center [410, 8] width 41 height 17
